Goal: Download file/media

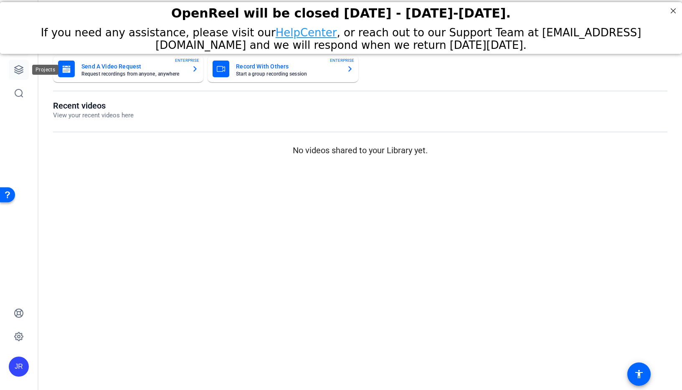
click at [20, 69] on icon at bounding box center [19, 70] width 8 height 8
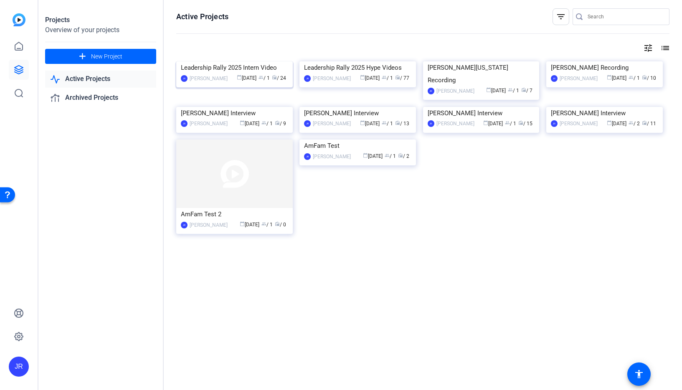
click at [201, 61] on img at bounding box center [234, 61] width 117 height 0
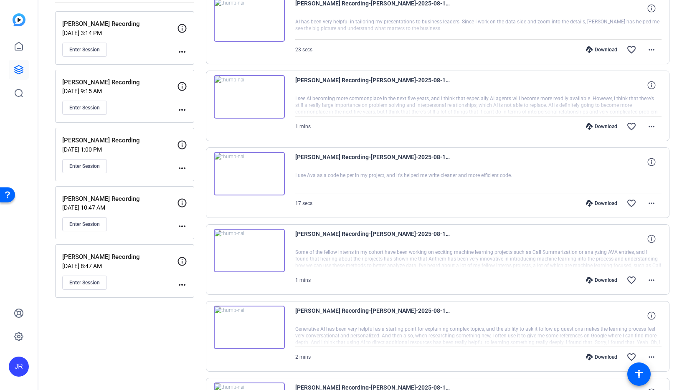
scroll to position [132, 0]
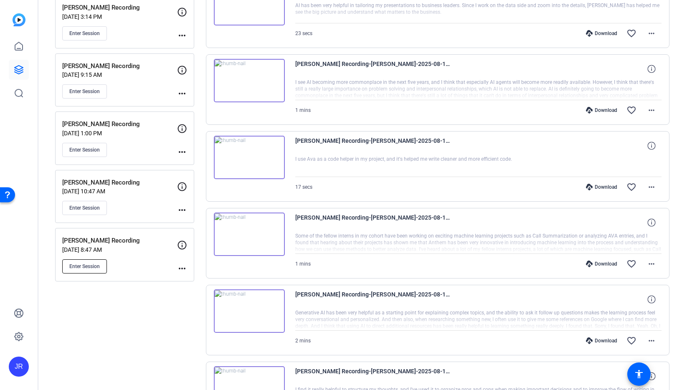
click at [80, 266] on span "Enter Session" at bounding box center [84, 266] width 30 height 7
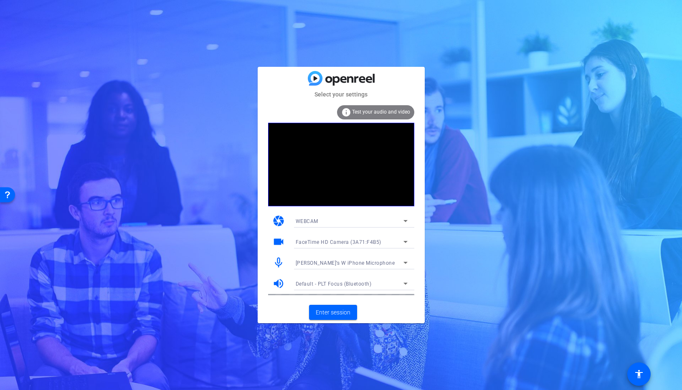
click at [338, 264] on span "[PERSON_NAME]’s W iPhone Microphone" at bounding box center [345, 263] width 99 height 6
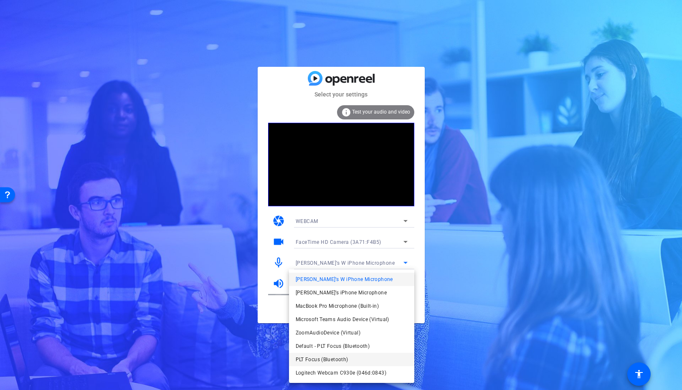
click at [324, 358] on span "PLT Focus (Bluetooth)" at bounding box center [322, 360] width 53 height 10
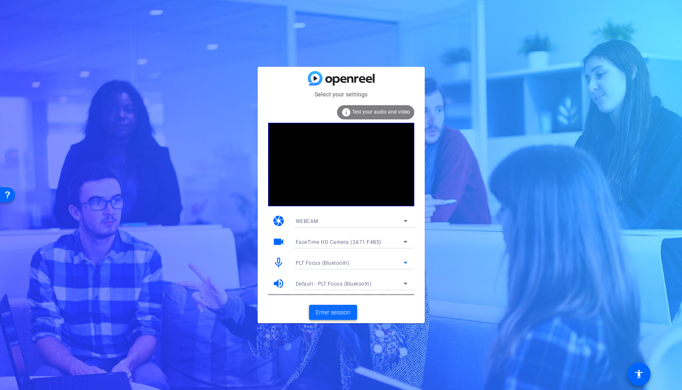
click at [328, 314] on span "Enter session" at bounding box center [333, 312] width 35 height 9
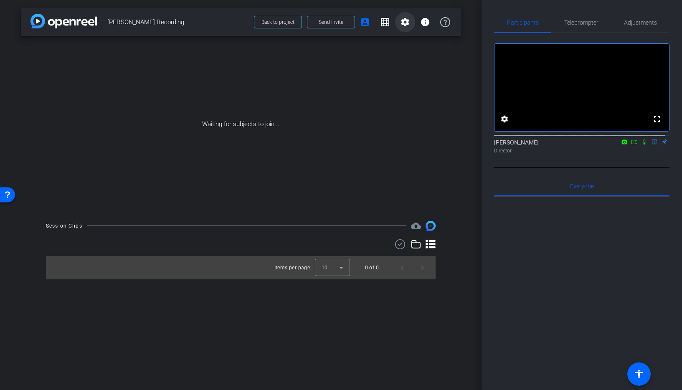
click at [408, 26] on mat-icon "settings" at bounding box center [405, 22] width 10 height 10
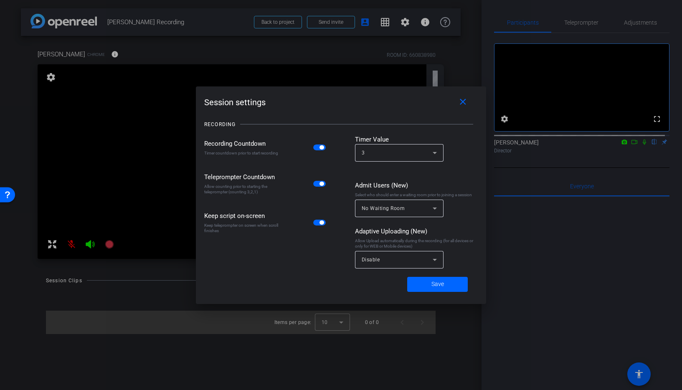
drag, startPoint x: 320, startPoint y: 148, endPoint x: 335, endPoint y: 157, distance: 17.4
click at [320, 147] on span "button" at bounding box center [322, 147] width 4 height 4
click at [434, 282] on span "Save" at bounding box center [438, 284] width 13 height 9
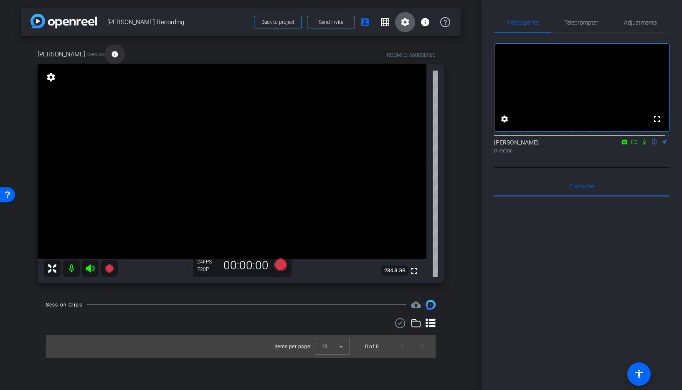
click at [111, 56] on mat-icon "info" at bounding box center [115, 55] width 8 height 8
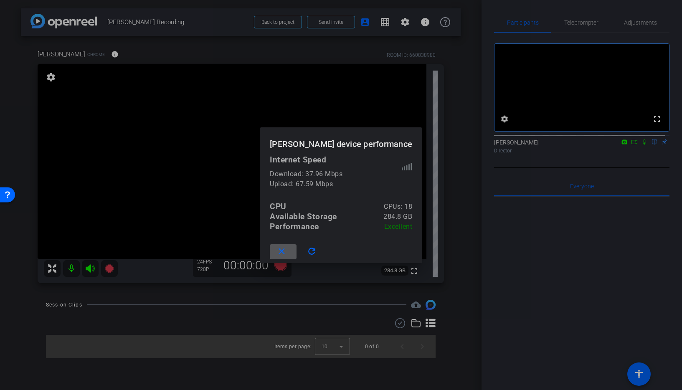
click at [378, 110] on div at bounding box center [341, 195] width 682 height 390
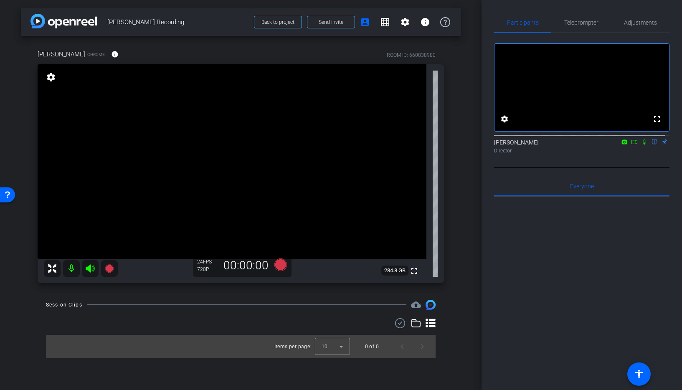
click at [55, 76] on mat-icon "settings" at bounding box center [51, 77] width 12 height 10
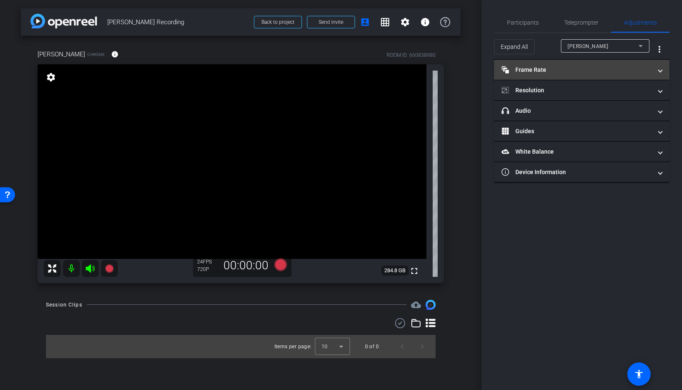
click at [575, 66] on mat-panel-title "Frame Rate Frame Rate" at bounding box center [577, 70] width 150 height 9
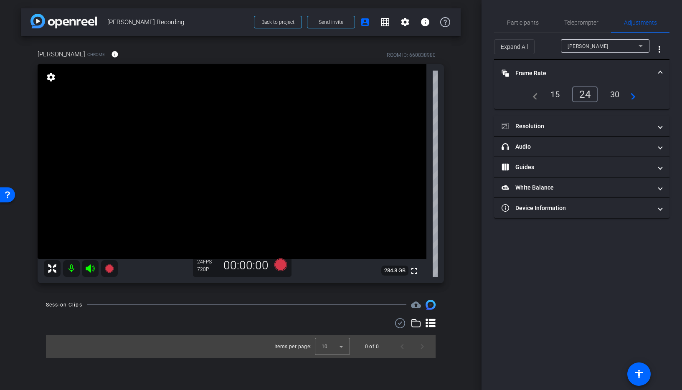
click at [620, 94] on div "30" at bounding box center [615, 94] width 22 height 14
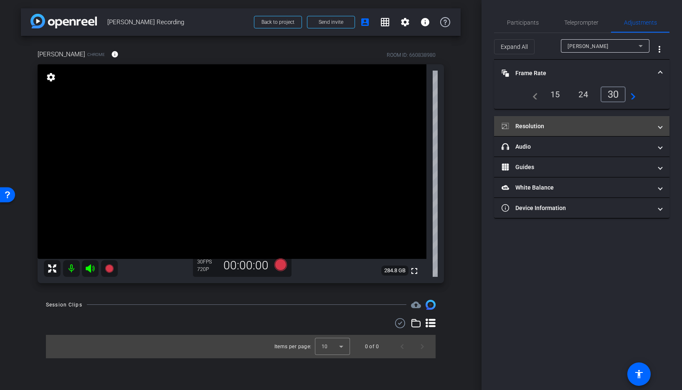
click at [544, 126] on mat-panel-title "Resolution" at bounding box center [577, 126] width 150 height 9
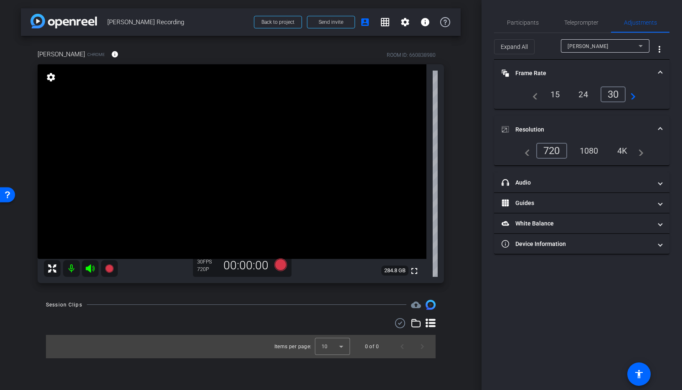
click at [586, 152] on div "1080" at bounding box center [589, 151] width 31 height 14
click at [527, 23] on span "Participants" at bounding box center [523, 23] width 32 height 6
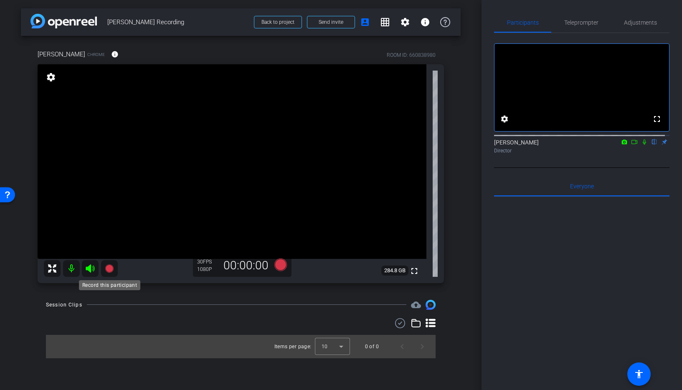
click at [108, 266] on icon at bounding box center [109, 268] width 8 height 8
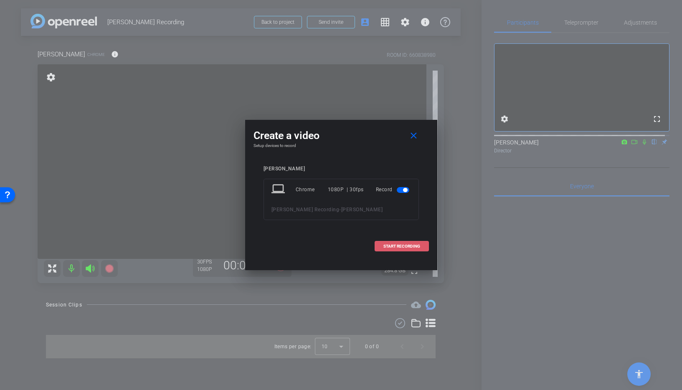
click at [388, 248] on span "START RECORDING" at bounding box center [402, 246] width 37 height 4
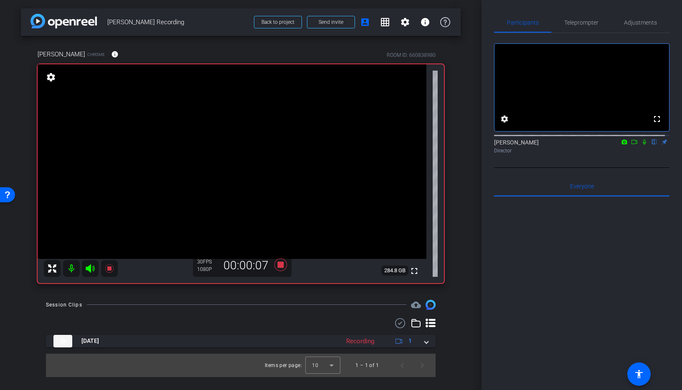
click at [643, 145] on icon at bounding box center [644, 142] width 3 height 5
click at [641, 145] on icon at bounding box center [644, 142] width 7 height 6
click at [107, 268] on icon at bounding box center [109, 269] width 10 height 10
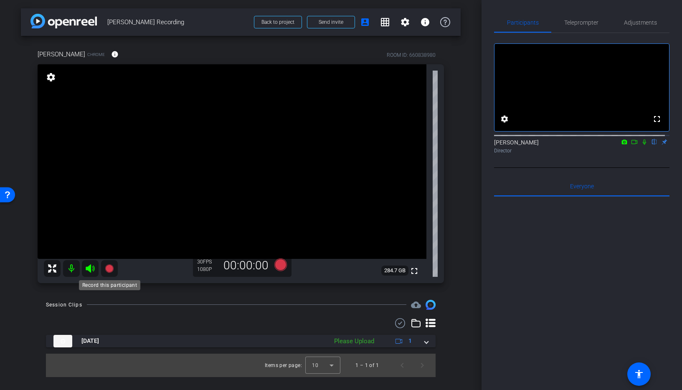
click at [109, 269] on icon at bounding box center [109, 268] width 8 height 8
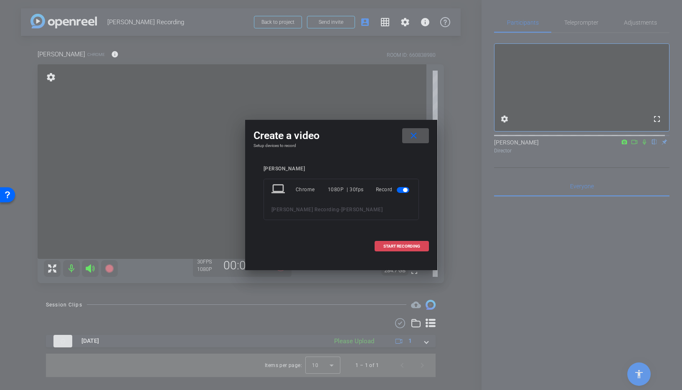
click at [400, 244] on span "START RECORDING" at bounding box center [402, 246] width 37 height 4
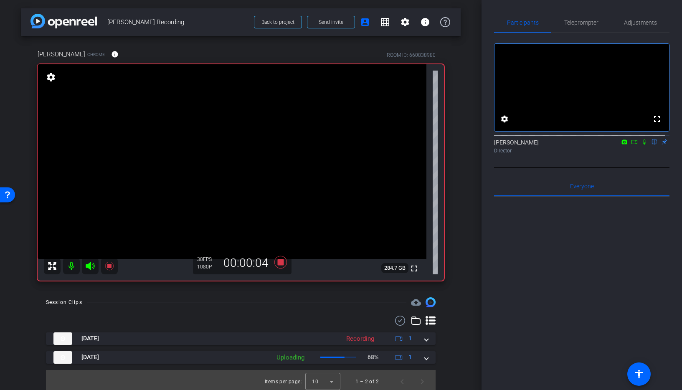
click at [641, 145] on icon at bounding box center [644, 142] width 7 height 6
click at [643, 145] on icon at bounding box center [645, 142] width 5 height 5
click at [641, 145] on icon at bounding box center [644, 142] width 7 height 6
click at [643, 145] on icon at bounding box center [645, 142] width 5 height 5
click at [641, 145] on icon at bounding box center [644, 142] width 7 height 6
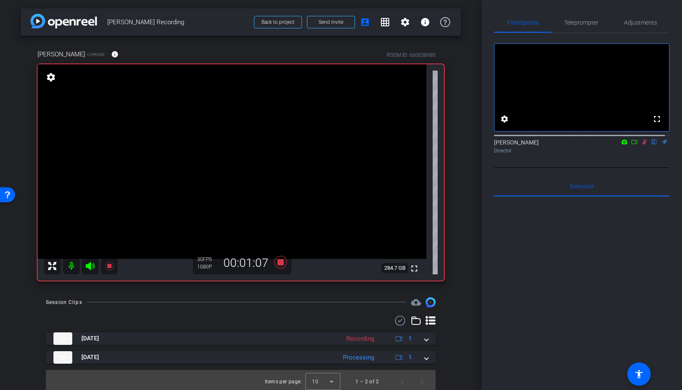
click at [643, 145] on icon at bounding box center [645, 142] width 5 height 5
click at [108, 266] on icon at bounding box center [109, 266] width 8 height 8
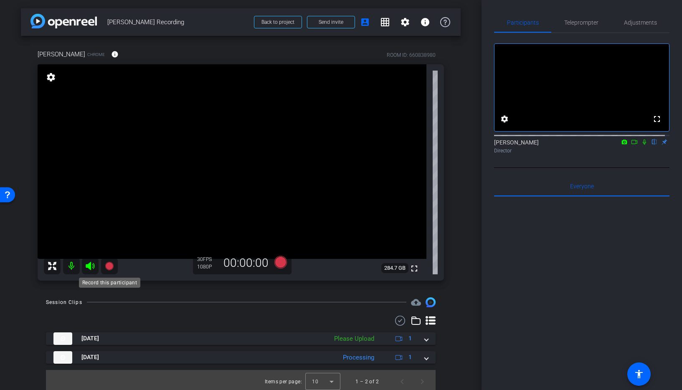
click at [109, 266] on icon at bounding box center [109, 266] width 8 height 8
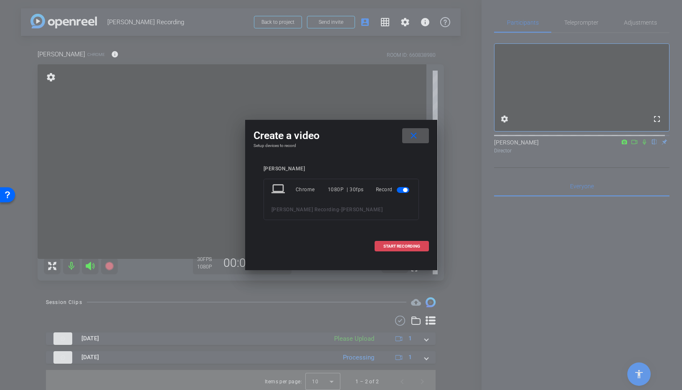
click at [409, 246] on span "START RECORDING" at bounding box center [402, 246] width 37 height 4
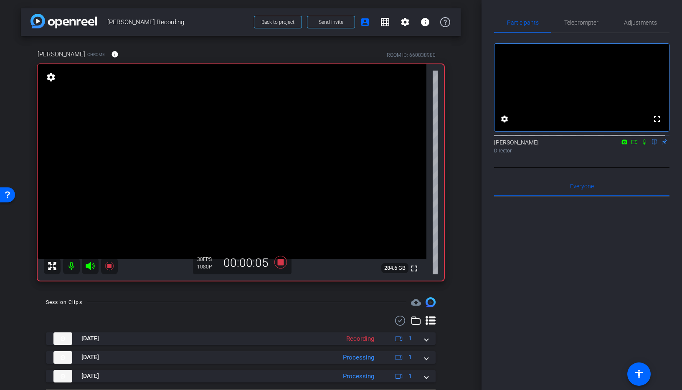
click at [642, 145] on icon at bounding box center [644, 142] width 7 height 6
click at [643, 145] on icon at bounding box center [645, 142] width 5 height 5
click at [641, 145] on icon at bounding box center [644, 142] width 7 height 6
click at [643, 145] on icon at bounding box center [644, 142] width 3 height 5
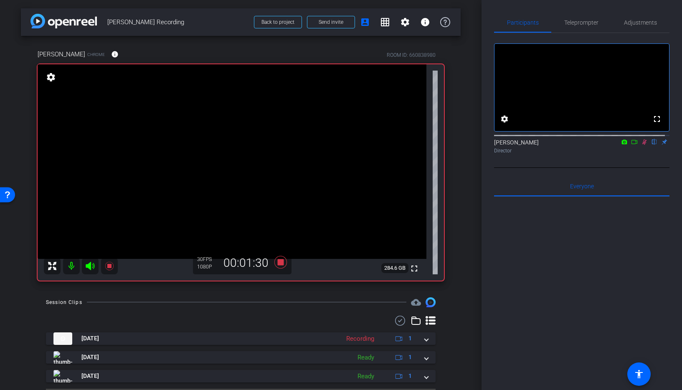
click at [643, 145] on icon at bounding box center [645, 142] width 5 height 5
click at [643, 145] on icon at bounding box center [644, 142] width 3 height 5
click at [643, 145] on icon at bounding box center [645, 142] width 5 height 5
click at [643, 145] on icon at bounding box center [644, 142] width 3 height 5
click at [643, 145] on icon at bounding box center [645, 142] width 5 height 5
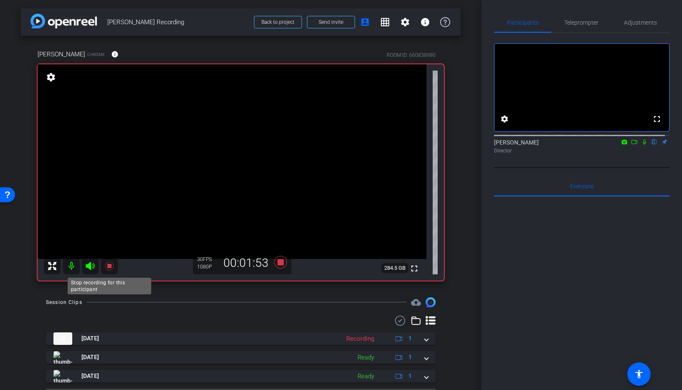
click at [106, 266] on icon at bounding box center [109, 266] width 10 height 10
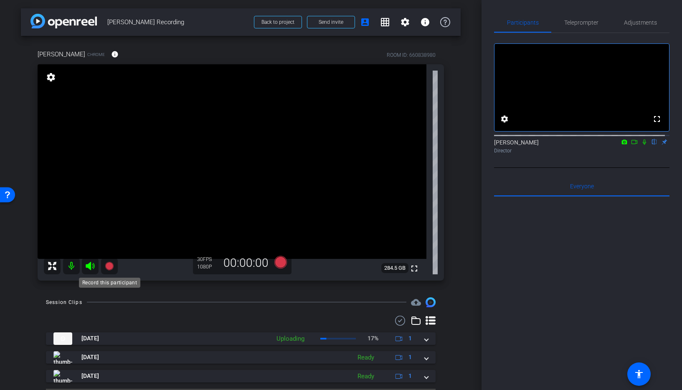
click at [109, 265] on icon at bounding box center [109, 266] width 8 height 8
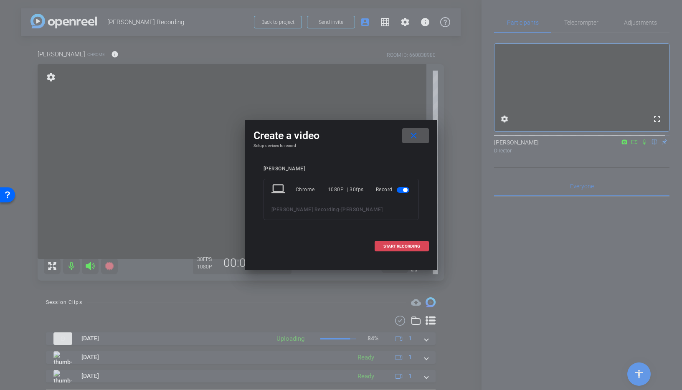
click at [390, 247] on span "START RECORDING" at bounding box center [402, 246] width 37 height 4
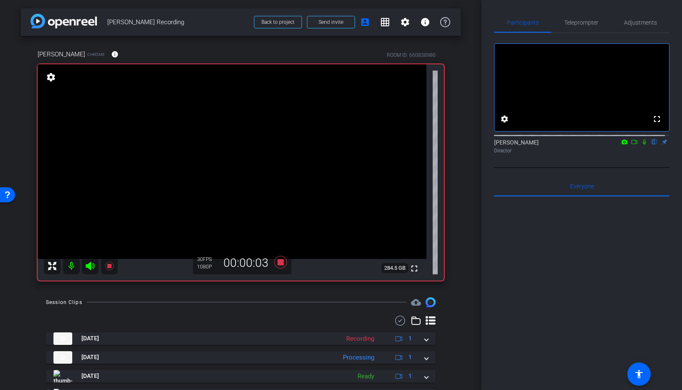
click at [643, 145] on icon at bounding box center [644, 142] width 3 height 5
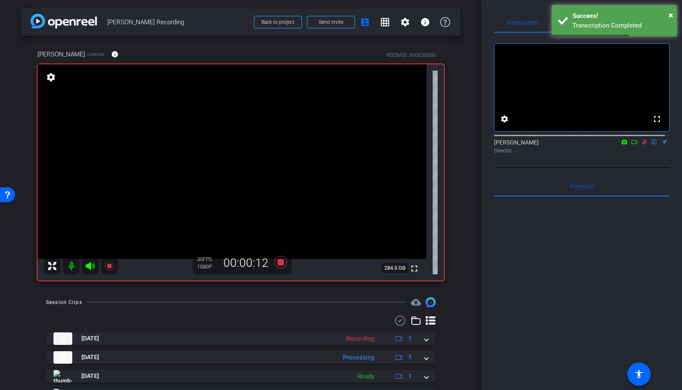
click at [643, 145] on icon at bounding box center [645, 142] width 5 height 5
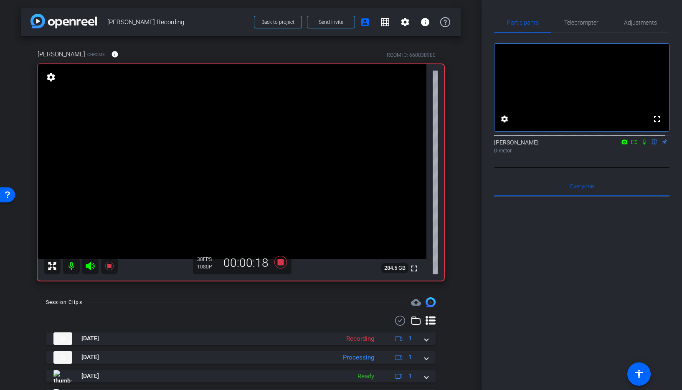
click at [643, 145] on icon at bounding box center [644, 142] width 3 height 5
click at [643, 145] on icon at bounding box center [645, 142] width 5 height 5
click at [107, 267] on icon at bounding box center [109, 266] width 8 height 8
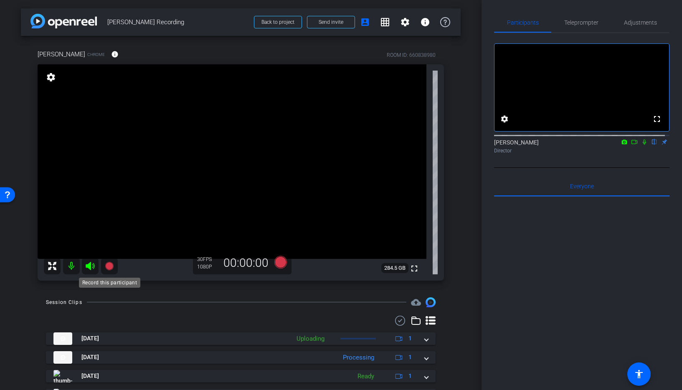
click at [109, 265] on icon at bounding box center [109, 266] width 8 height 8
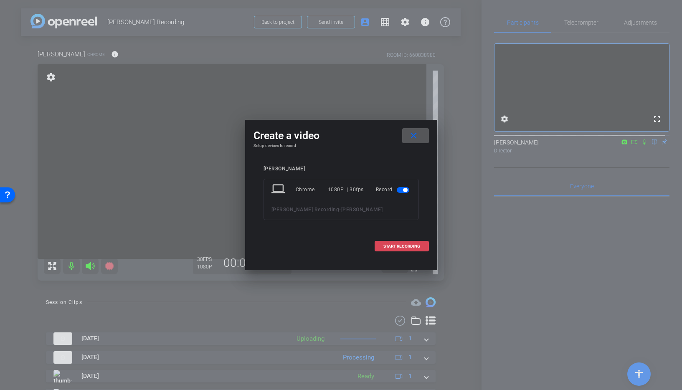
click at [392, 244] on span "START RECORDING" at bounding box center [402, 246] width 37 height 4
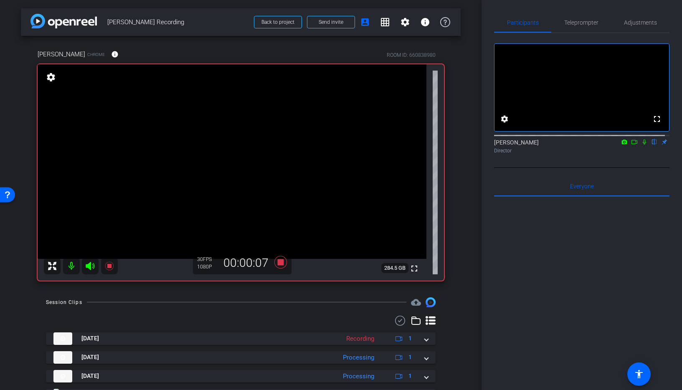
click at [641, 145] on icon at bounding box center [644, 142] width 7 height 6
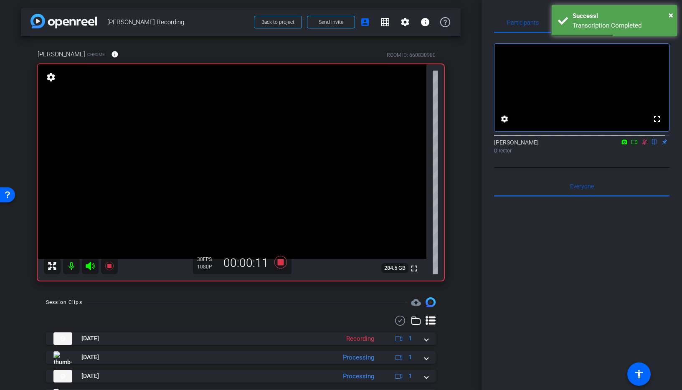
click at [643, 145] on icon at bounding box center [645, 142] width 5 height 5
click at [641, 145] on icon at bounding box center [644, 142] width 7 height 6
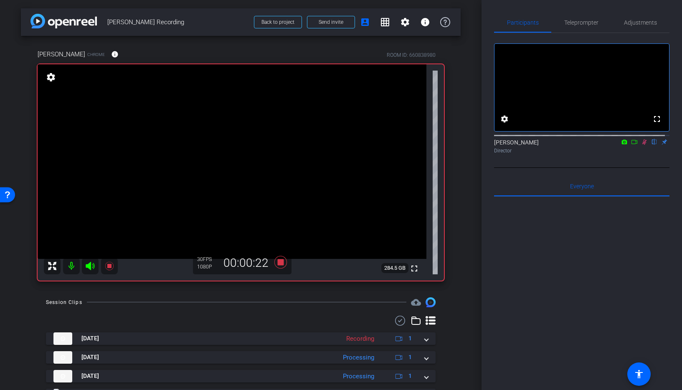
click at [643, 145] on icon at bounding box center [645, 142] width 5 height 5
click at [641, 145] on icon at bounding box center [644, 142] width 7 height 6
click at [643, 145] on icon at bounding box center [645, 142] width 5 height 5
click at [109, 265] on icon at bounding box center [109, 266] width 8 height 8
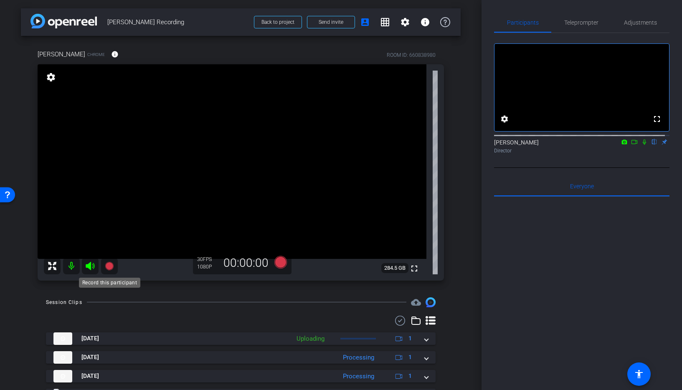
click at [107, 268] on icon at bounding box center [109, 266] width 8 height 8
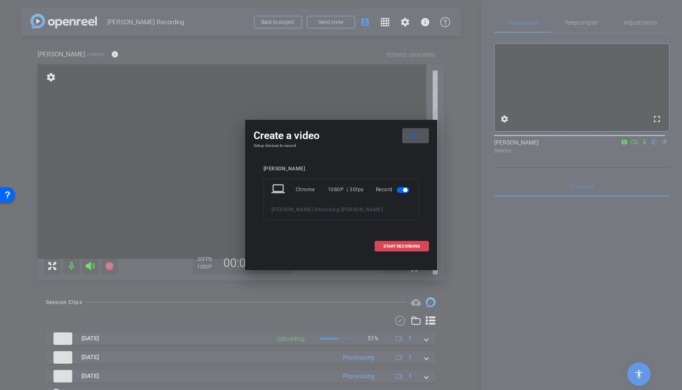
click at [388, 247] on span "START RECORDING" at bounding box center [402, 246] width 37 height 4
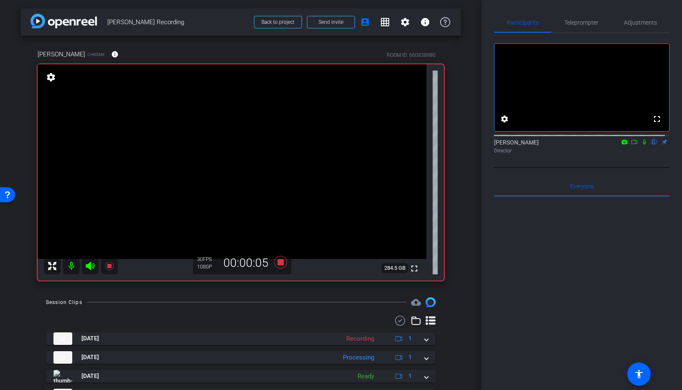
click at [643, 145] on icon at bounding box center [644, 142] width 3 height 5
click at [642, 145] on icon at bounding box center [644, 142] width 7 height 6
click at [107, 266] on icon at bounding box center [109, 266] width 8 height 8
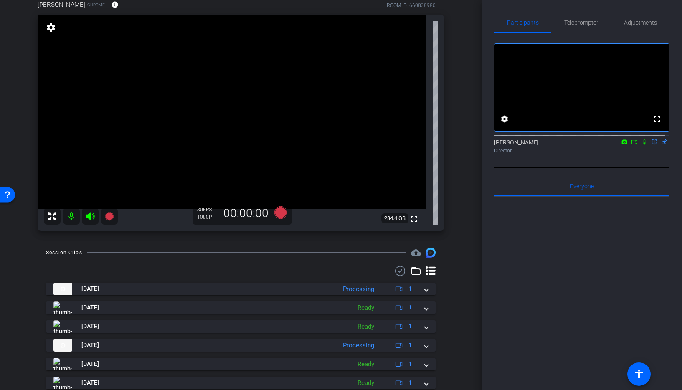
scroll to position [2, 0]
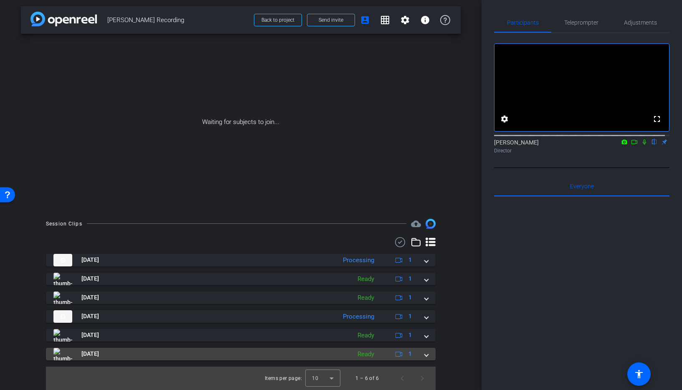
click at [425, 356] on span at bounding box center [426, 354] width 3 height 9
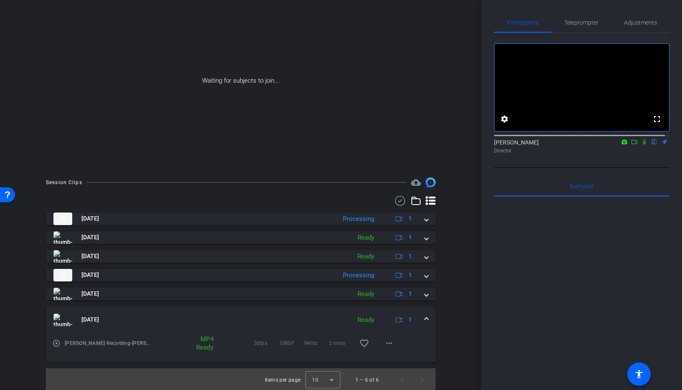
scroll to position [45, 0]
click at [388, 343] on mat-icon "more_horiz" at bounding box center [389, 342] width 10 height 10
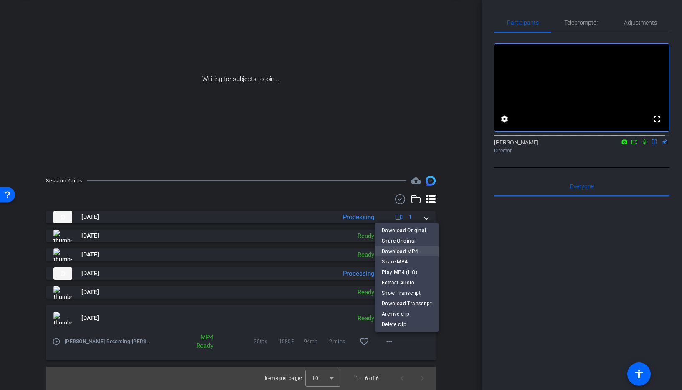
click at [396, 252] on span "Download MP4" at bounding box center [407, 252] width 50 height 10
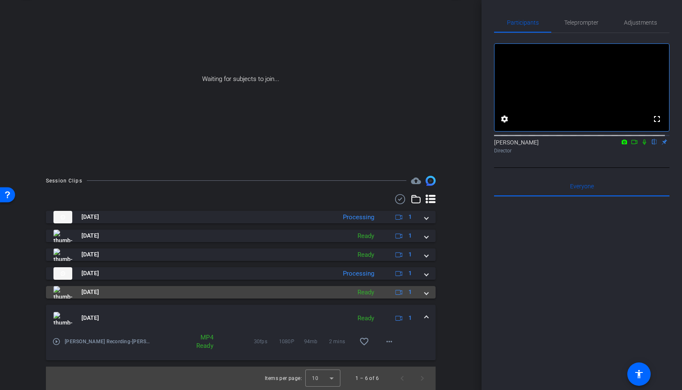
click at [425, 295] on span at bounding box center [426, 292] width 3 height 9
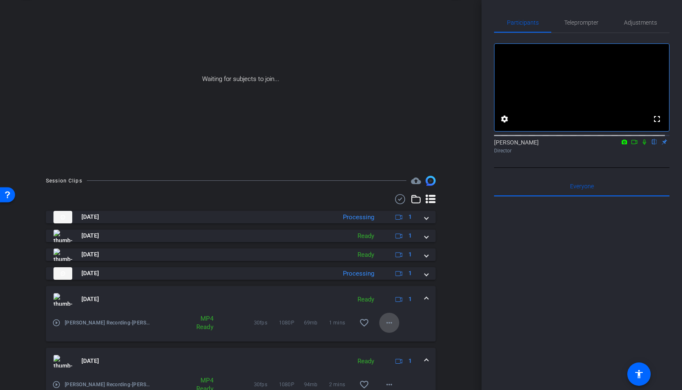
click at [385, 321] on mat-icon "more_horiz" at bounding box center [389, 323] width 10 height 10
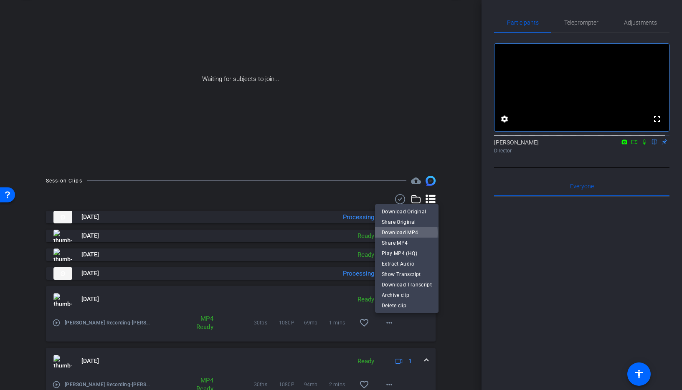
click at [402, 233] on span "Download MP4" at bounding box center [407, 233] width 50 height 10
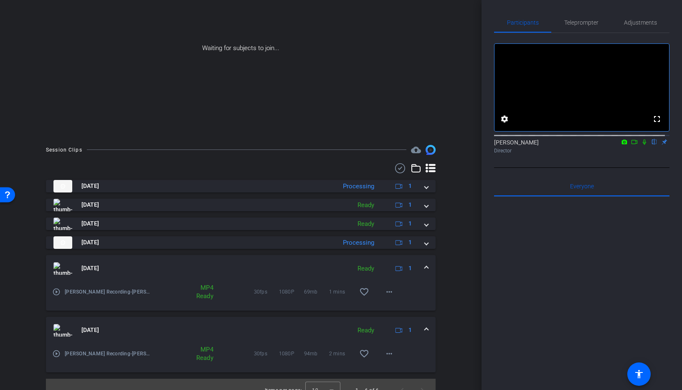
scroll to position [88, 0]
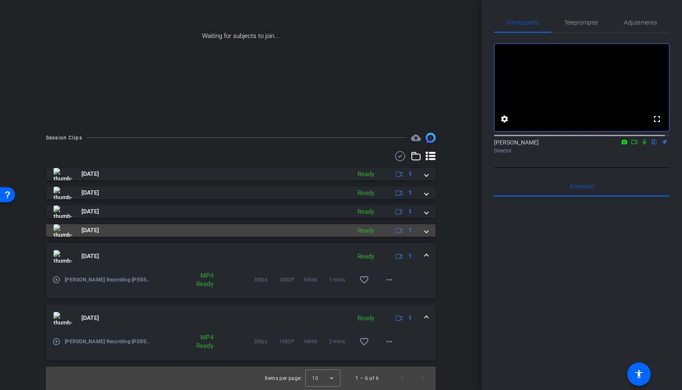
click at [424, 233] on mat-expansion-panel-header "[DATE] Ready 1" at bounding box center [241, 230] width 390 height 13
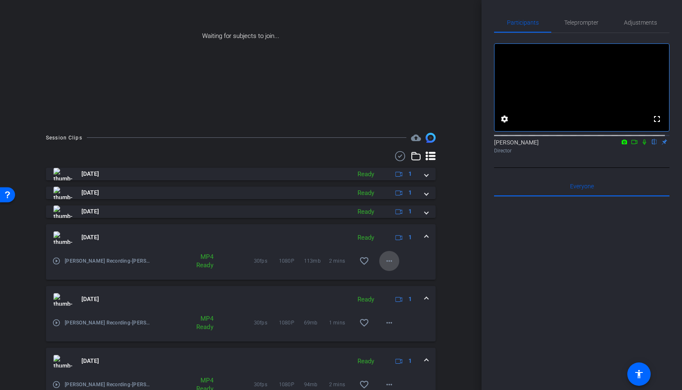
click at [389, 262] on mat-icon "more_horiz" at bounding box center [389, 261] width 10 height 10
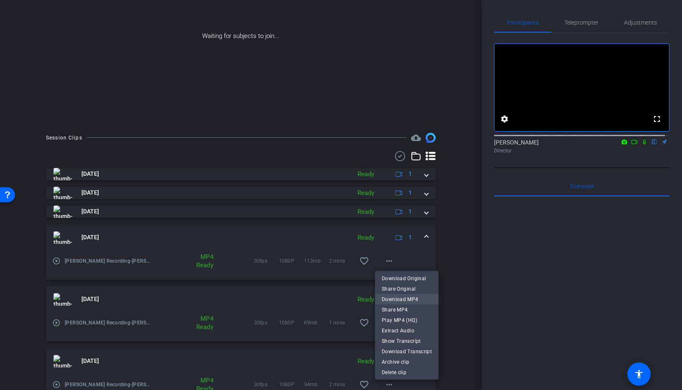
click at [414, 300] on span "Download MP4" at bounding box center [407, 300] width 50 height 10
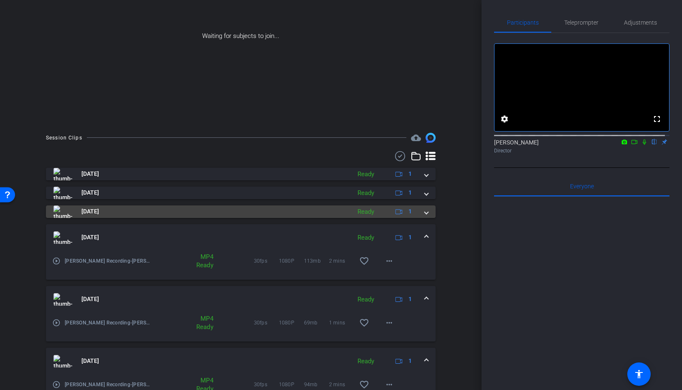
click at [425, 213] on span at bounding box center [426, 211] width 3 height 9
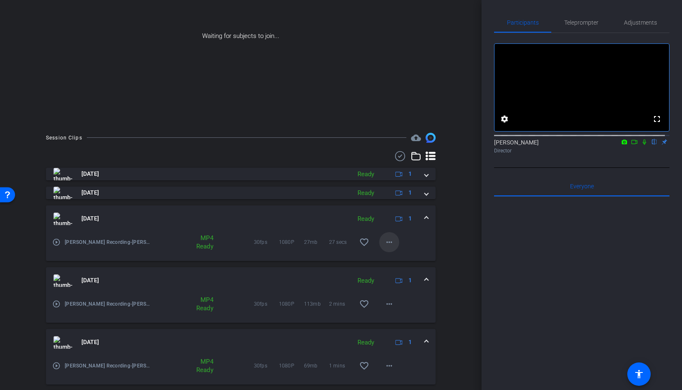
click at [384, 242] on mat-icon "more_horiz" at bounding box center [389, 242] width 10 height 10
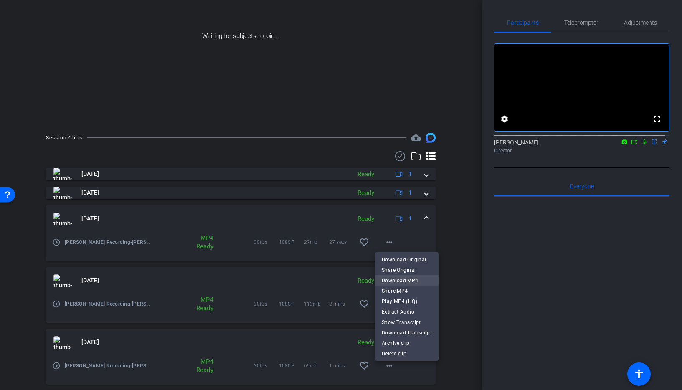
click at [395, 278] on span "Download MP4" at bounding box center [407, 281] width 50 height 10
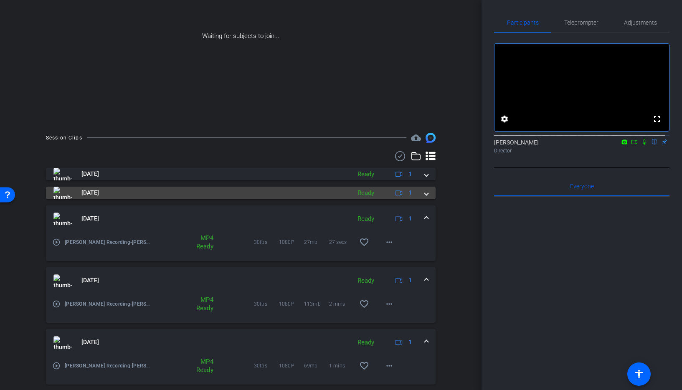
click at [418, 194] on div "[DATE] Ready 1" at bounding box center [238, 193] width 371 height 13
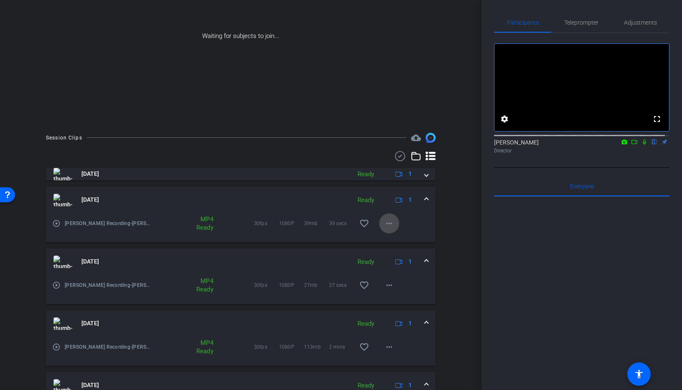
click at [391, 224] on span at bounding box center [389, 223] width 20 height 20
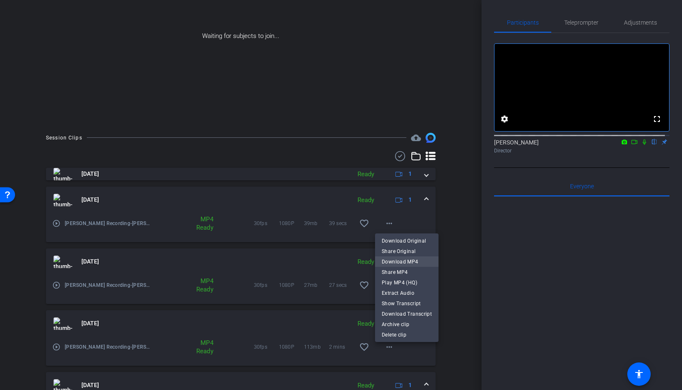
click at [398, 259] on span "Download MP4" at bounding box center [407, 262] width 50 height 10
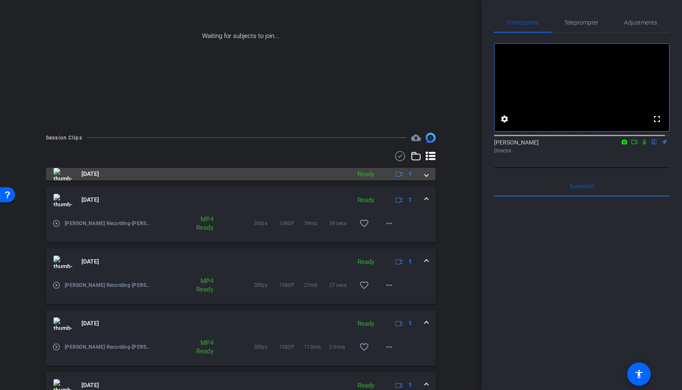
click at [425, 173] on span at bounding box center [426, 174] width 3 height 9
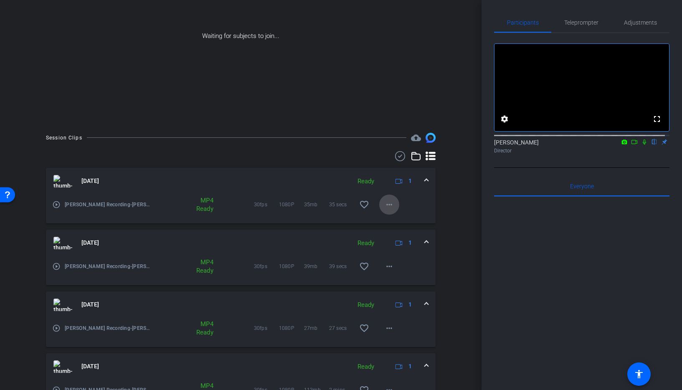
click at [384, 204] on mat-icon "more_horiz" at bounding box center [389, 205] width 10 height 10
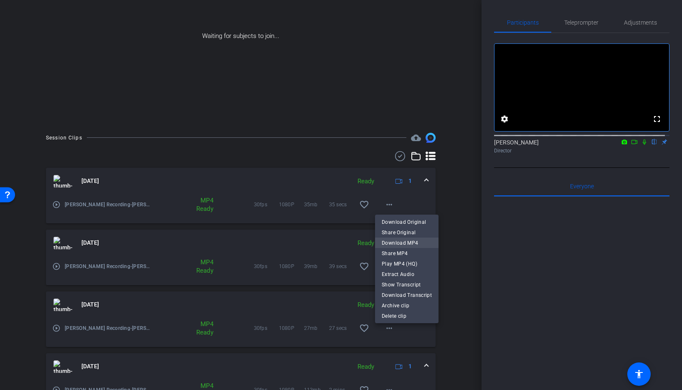
click at [393, 239] on span "Download MP4" at bounding box center [407, 243] width 50 height 10
